Goal: Transaction & Acquisition: Purchase product/service

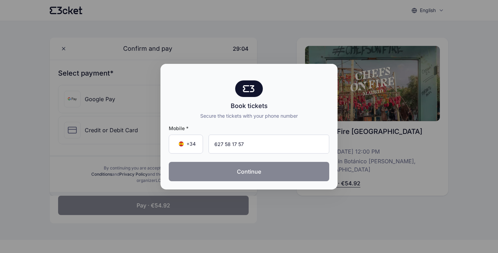
type input "627 58 17 57"
click at [276, 167] on button "Continue" at bounding box center [249, 171] width 160 height 19
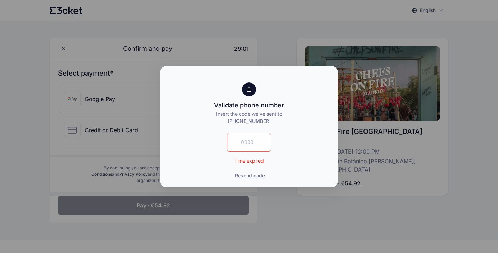
click at [253, 144] on input "text" at bounding box center [249, 142] width 44 height 19
click at [254, 140] on input "text" at bounding box center [249, 142] width 44 height 19
click at [254, 173] on button "Resend code" at bounding box center [250, 175] width 30 height 7
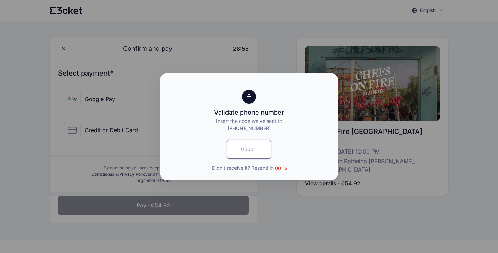
click at [249, 151] on input "text" at bounding box center [249, 149] width 44 height 19
type input "1924"
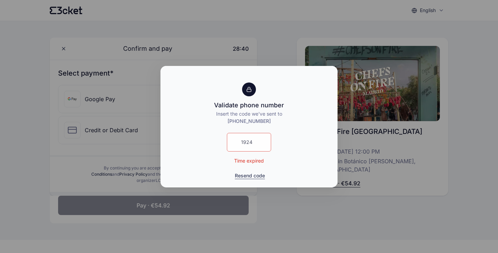
click at [261, 175] on button "Resend code" at bounding box center [250, 175] width 30 height 7
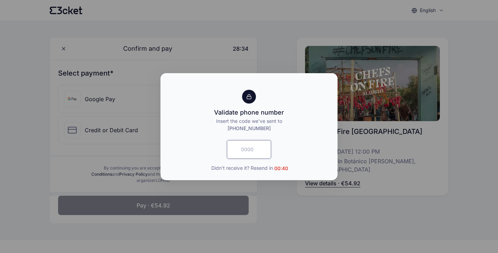
click at [246, 144] on input "text" at bounding box center [249, 149] width 44 height 19
type input "1692"
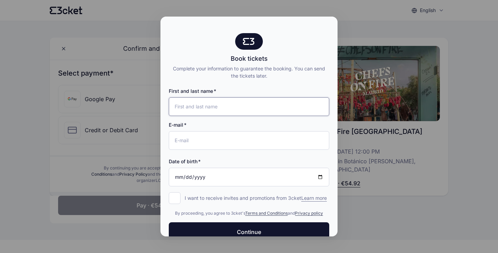
click at [246, 99] on input "First and last name" at bounding box center [249, 106] width 160 height 19
type input "[PERSON_NAME]"
type input "[EMAIL_ADDRESS][DOMAIN_NAME]"
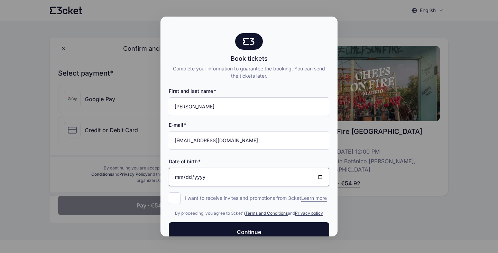
click at [189, 179] on input "Date of birth" at bounding box center [249, 177] width 160 height 19
click at [180, 178] on input "Date of birth" at bounding box center [249, 177] width 160 height 19
type input "[DATE]"
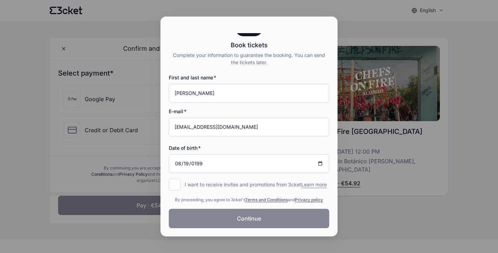
click at [245, 213] on button "Continue" at bounding box center [249, 218] width 160 height 19
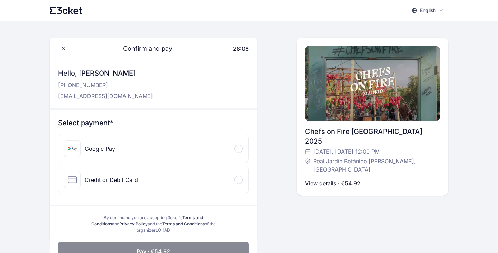
click at [150, 185] on div "Credit or Debit Card" at bounding box center [153, 180] width 190 height 28
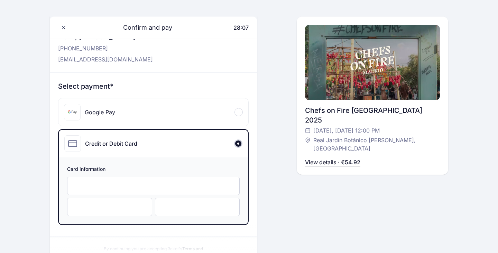
scroll to position [73, 0]
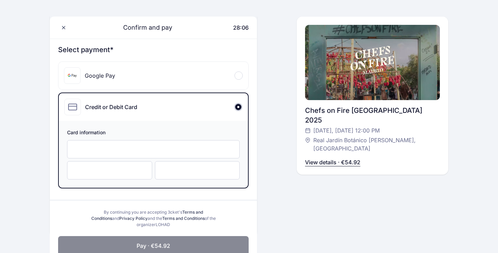
click at [154, 153] on iframe at bounding box center [153, 149] width 158 height 7
click at [161, 173] on div at bounding box center [197, 170] width 85 height 18
click at [177, 243] on button "Pay · €54.92" at bounding box center [153, 245] width 190 height 19
